Goal: Task Accomplishment & Management: Complete application form

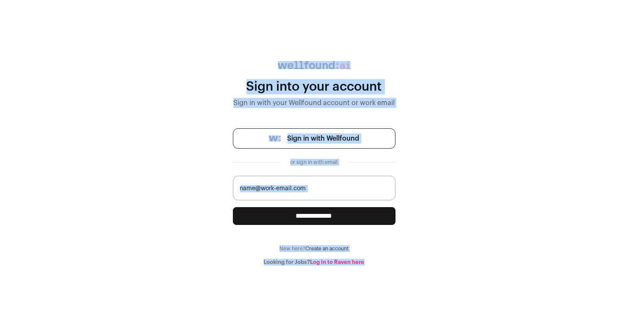
drag, startPoint x: 266, startPoint y: 56, endPoint x: 424, endPoint y: 309, distance: 298.7
click at [424, 309] on body "**********" at bounding box center [314, 158] width 628 height 316
click at [113, 84] on div "**********" at bounding box center [314, 163] width 628 height 205
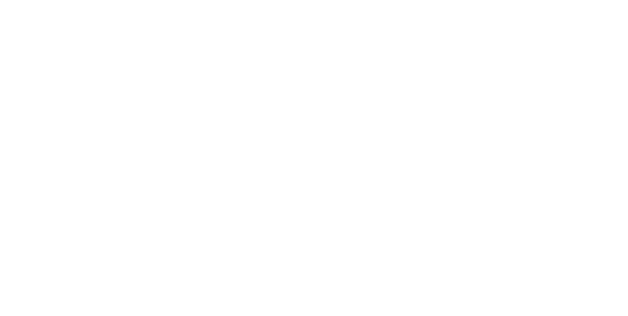
click at [405, 254] on html at bounding box center [314, 158] width 628 height 316
